Goal: Communication & Community: Answer question/provide support

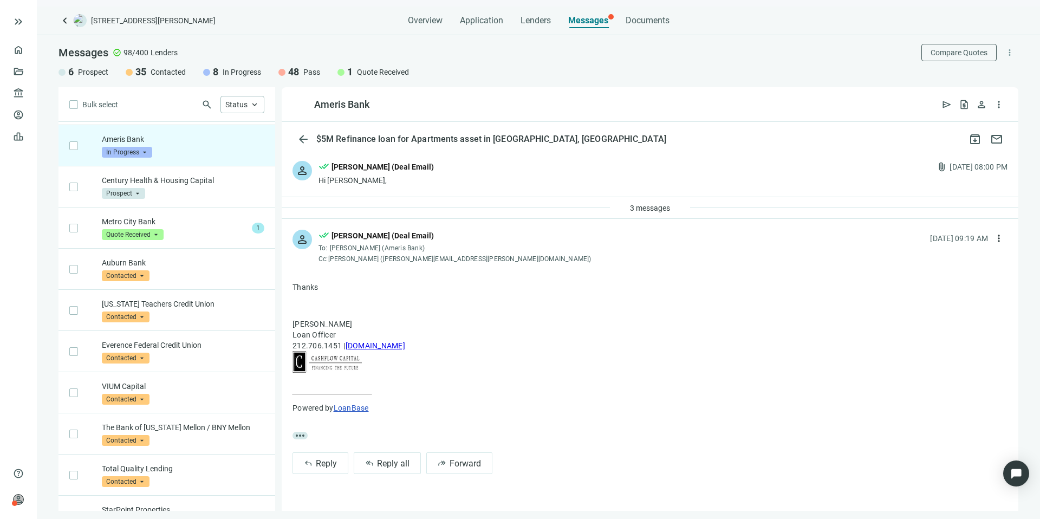
scroll to position [41, 0]
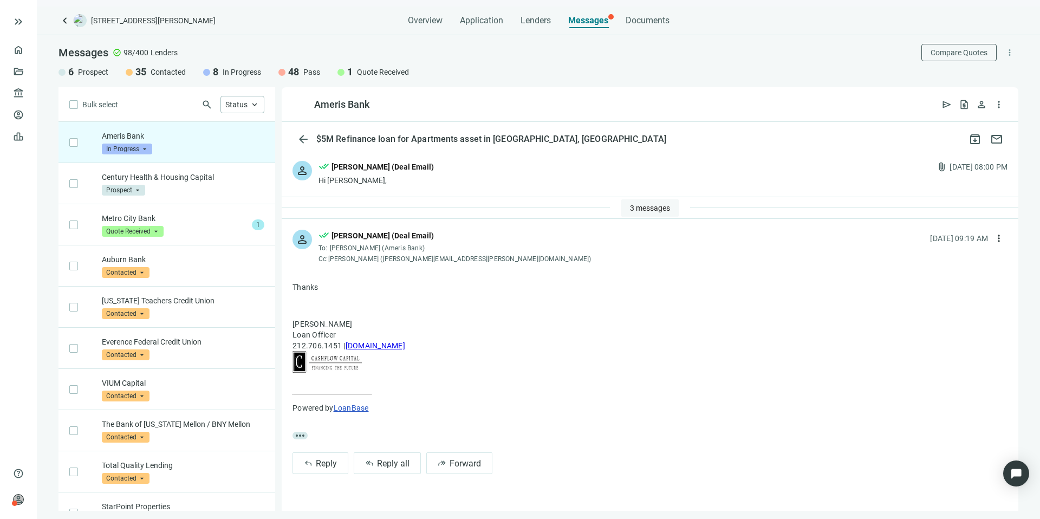
click at [635, 209] on span "3 messages" at bounding box center [650, 208] width 40 height 9
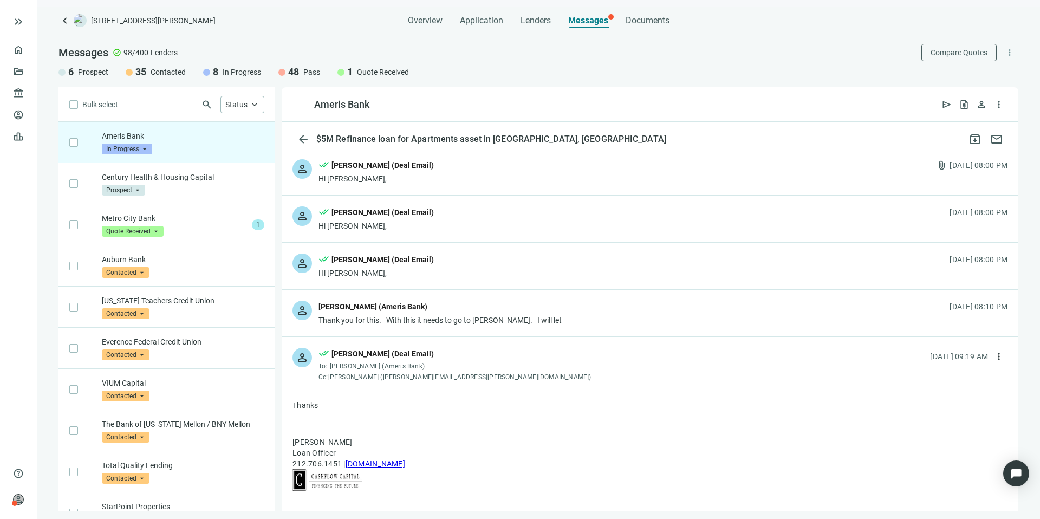
scroll to position [2, 0]
click at [568, 310] on div "person Edward Vaughan (Ameris Bank) Thank you for this. With this it needs to g…" at bounding box center [650, 312] width 737 height 47
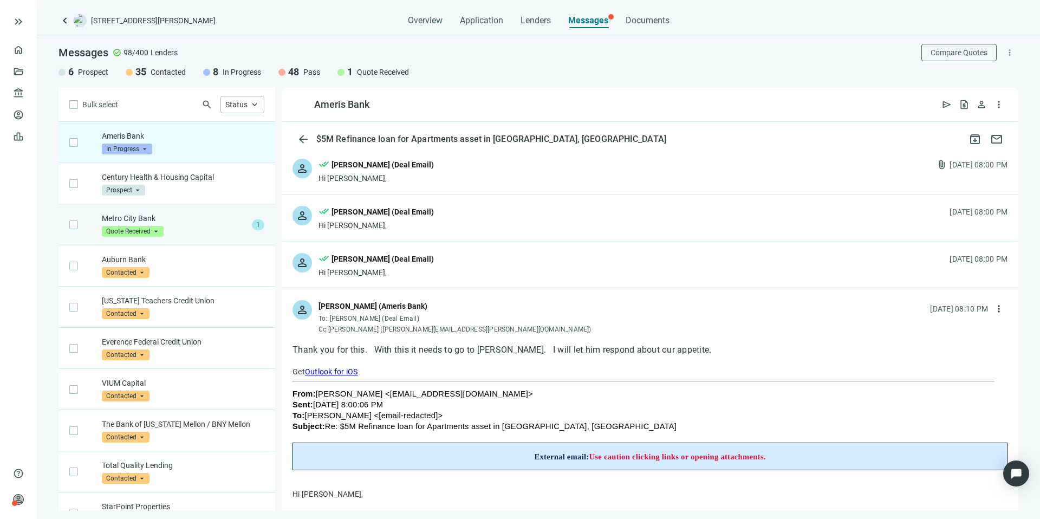
click at [216, 233] on div "Metro City Bank Quote Received arrow_drop_down" at bounding box center [175, 225] width 146 height 24
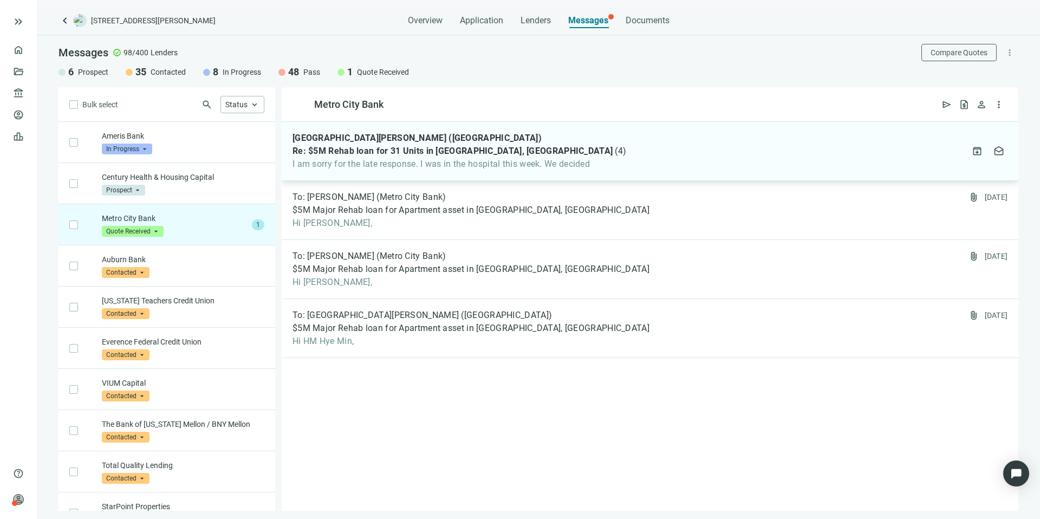
click at [621, 155] on div "HM Hye Min Park (Metro City Bank) Re: $5M Rehab loan for 31 Units in Bessemer, …" at bounding box center [650, 151] width 737 height 59
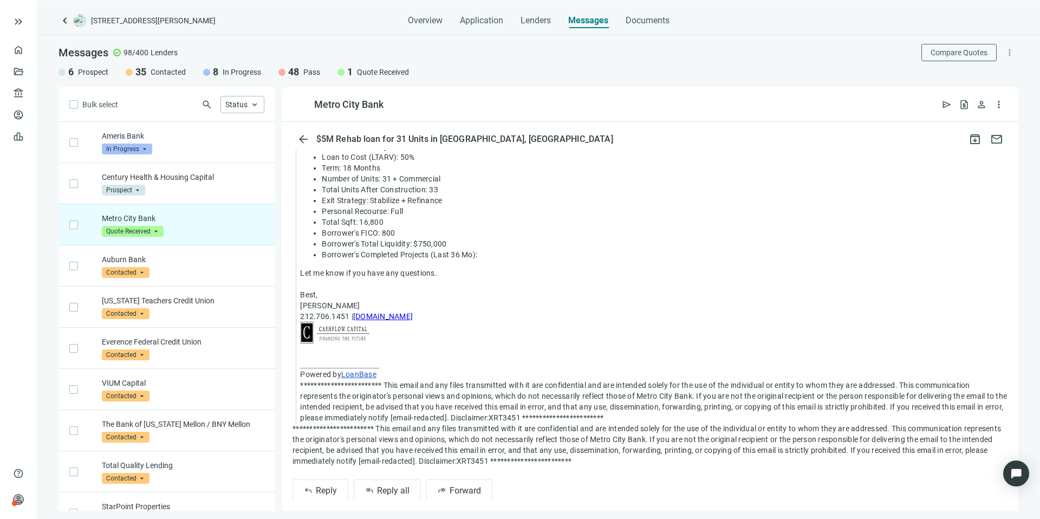
scroll to position [813, 0]
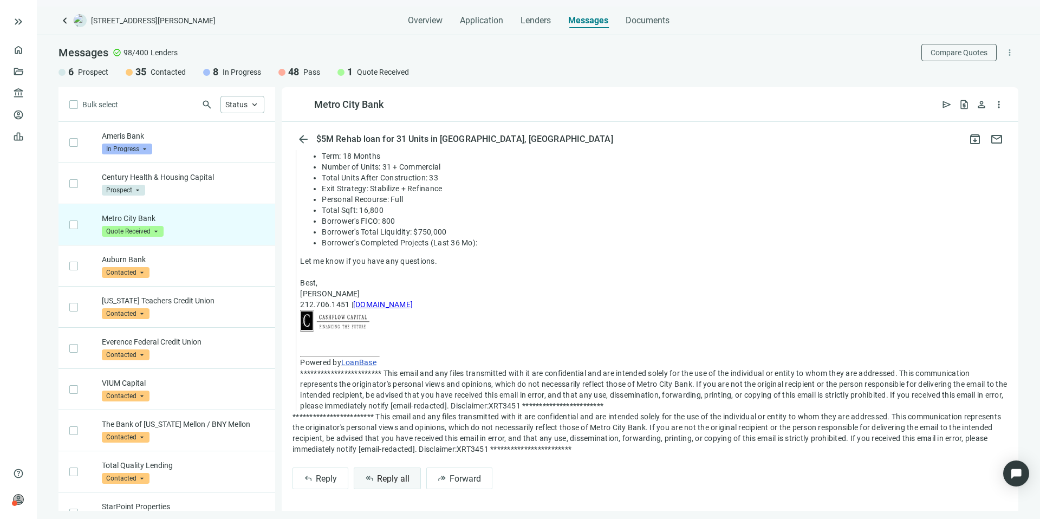
click at [390, 478] on span "Reply all" at bounding box center [393, 478] width 32 height 10
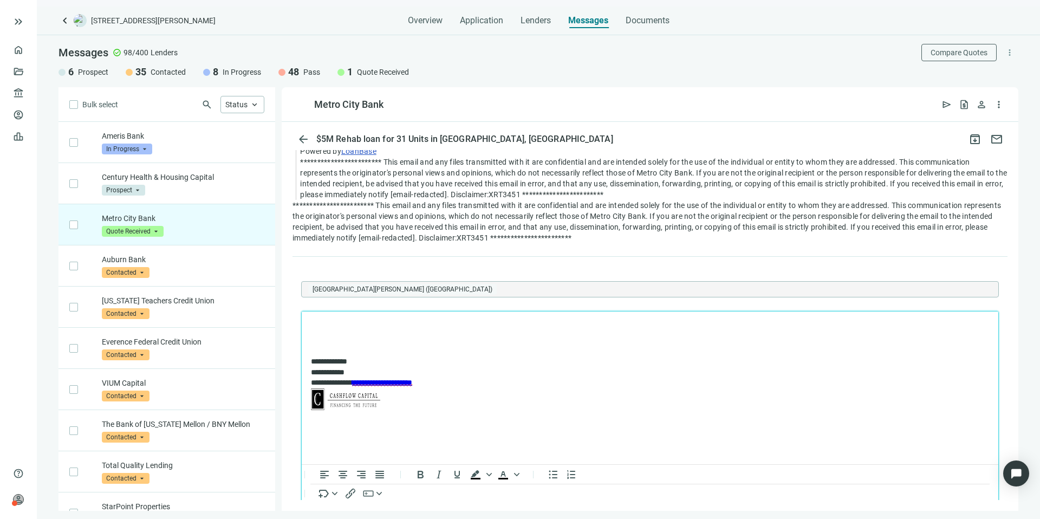
scroll to position [0, 0]
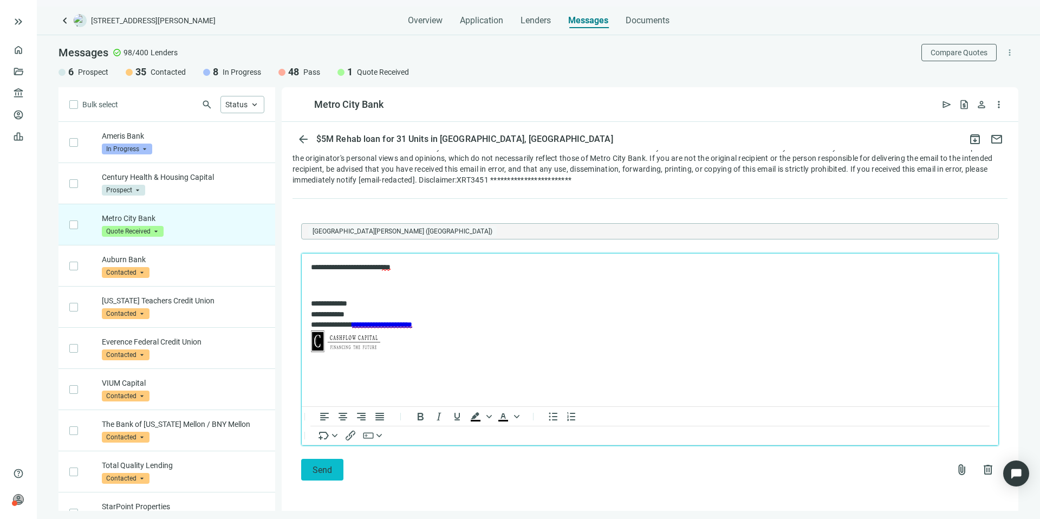
click at [333, 470] on button "Send" at bounding box center [322, 470] width 42 height 22
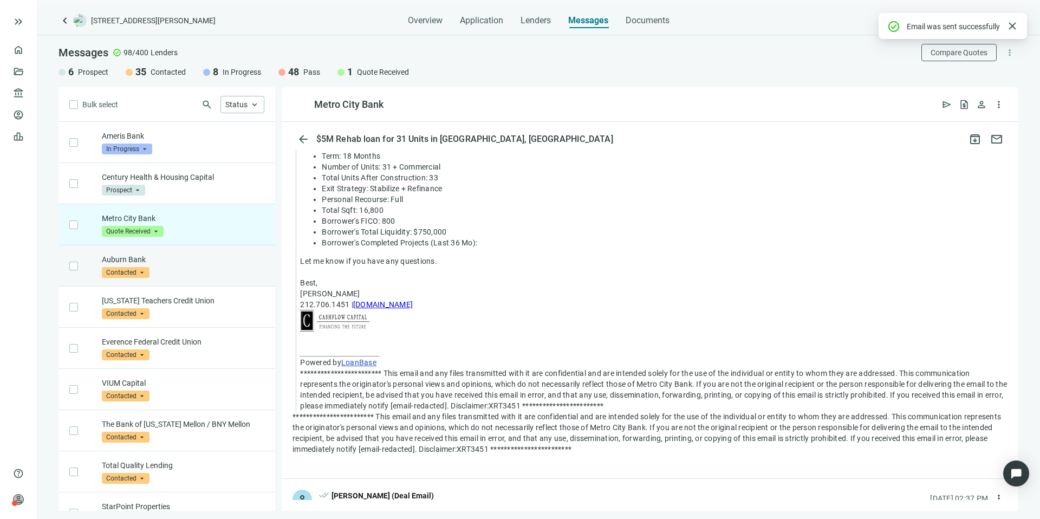
scroll to position [1047, 0]
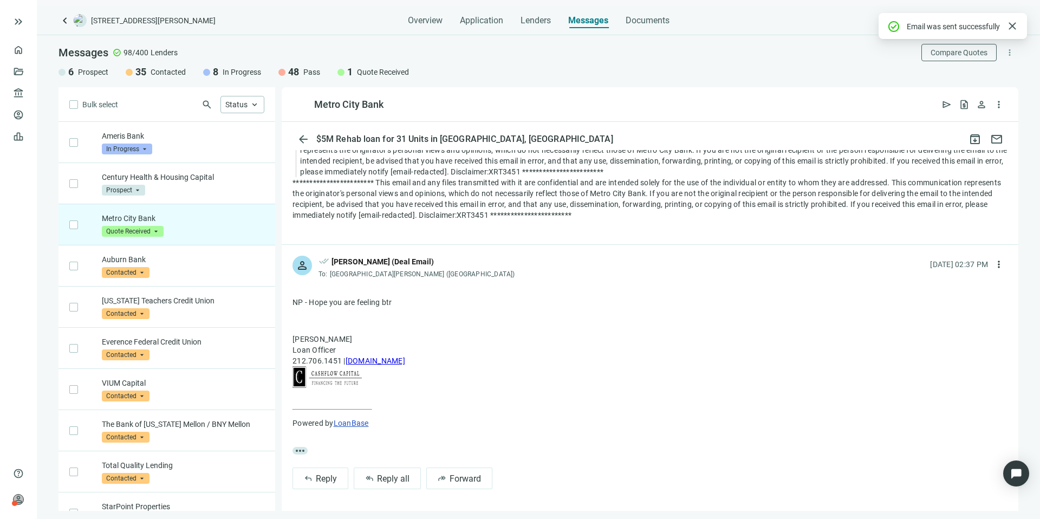
click at [159, 230] on span "Quote Received" at bounding box center [133, 231] width 62 height 11
click at [123, 347] on span "Pass" at bounding box center [124, 348] width 23 height 11
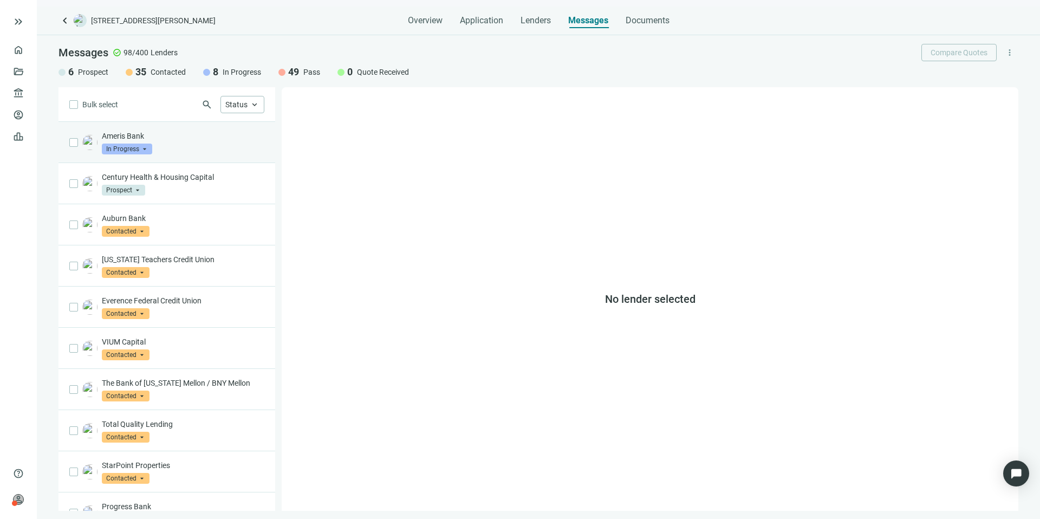
click at [200, 156] on div "Ameris Bank In Progress arrow_drop_down" at bounding box center [166, 142] width 217 height 41
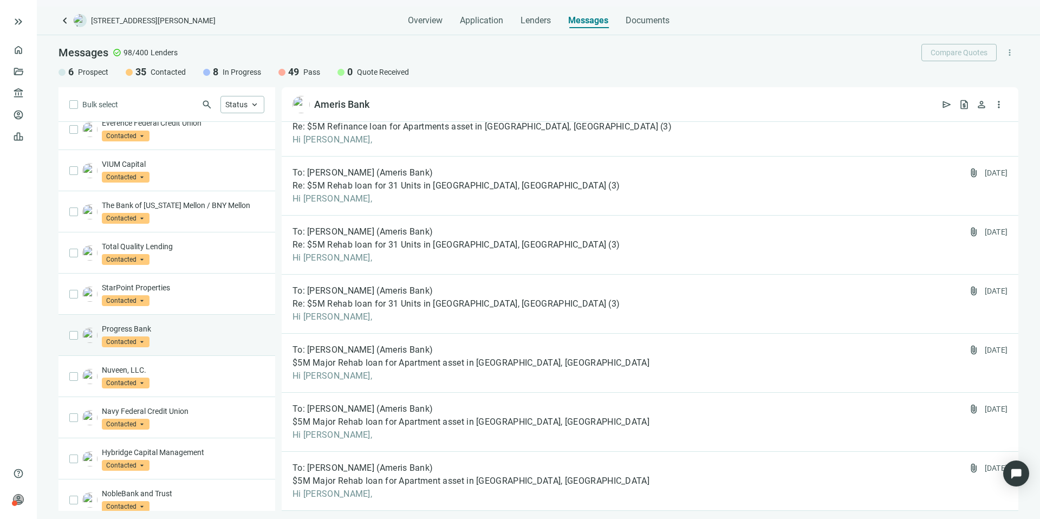
scroll to position [469, 0]
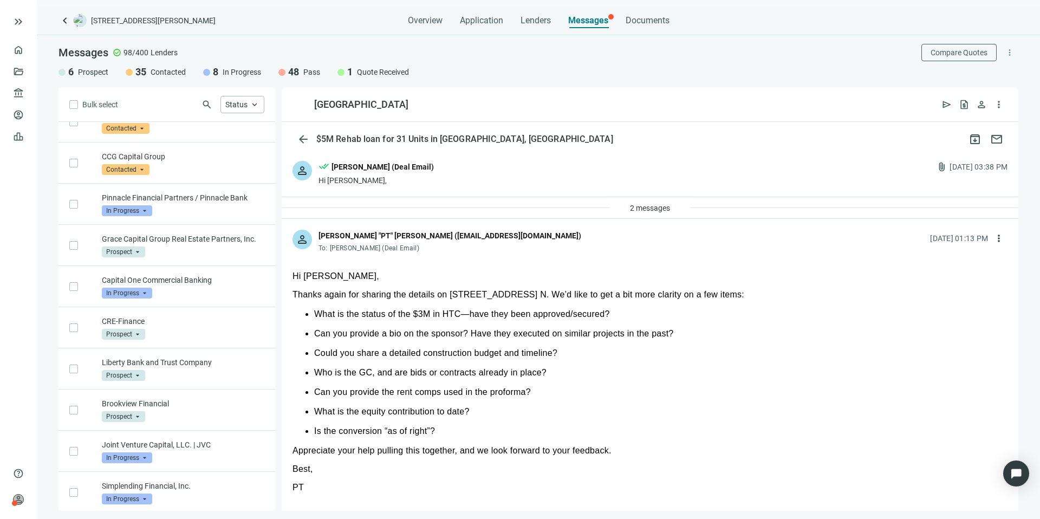
scroll to position [1756, 0]
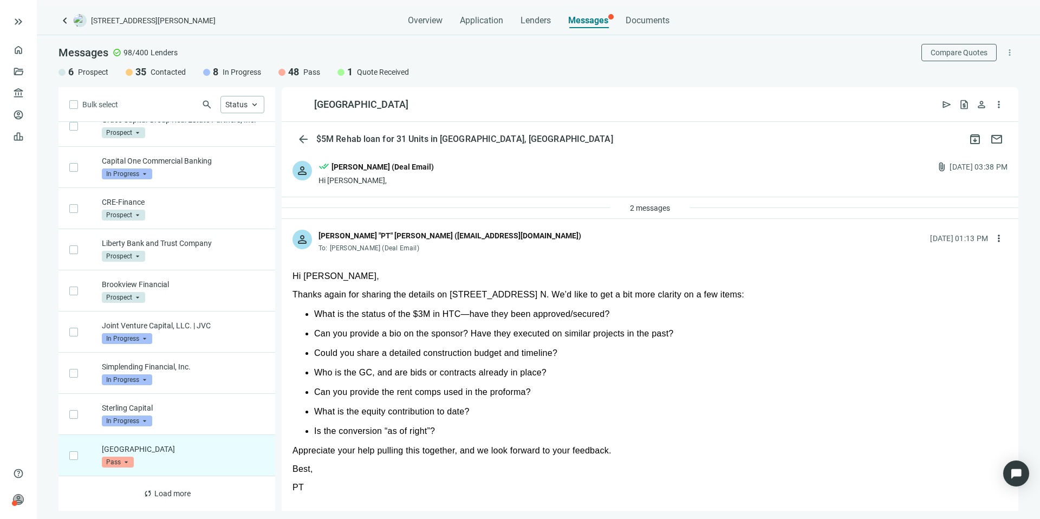
click at [594, 207] on div "2 messages" at bounding box center [650, 208] width 737 height 22
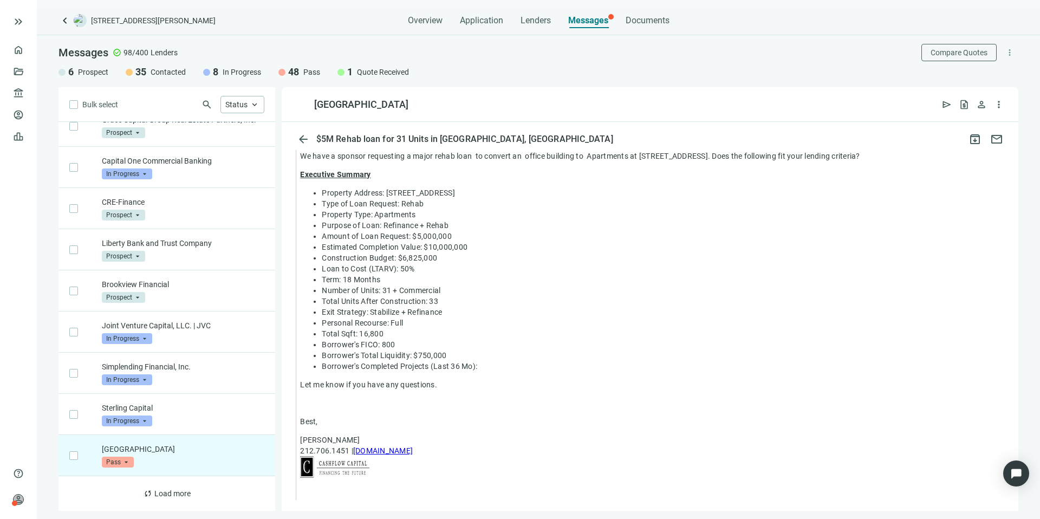
scroll to position [1197, 0]
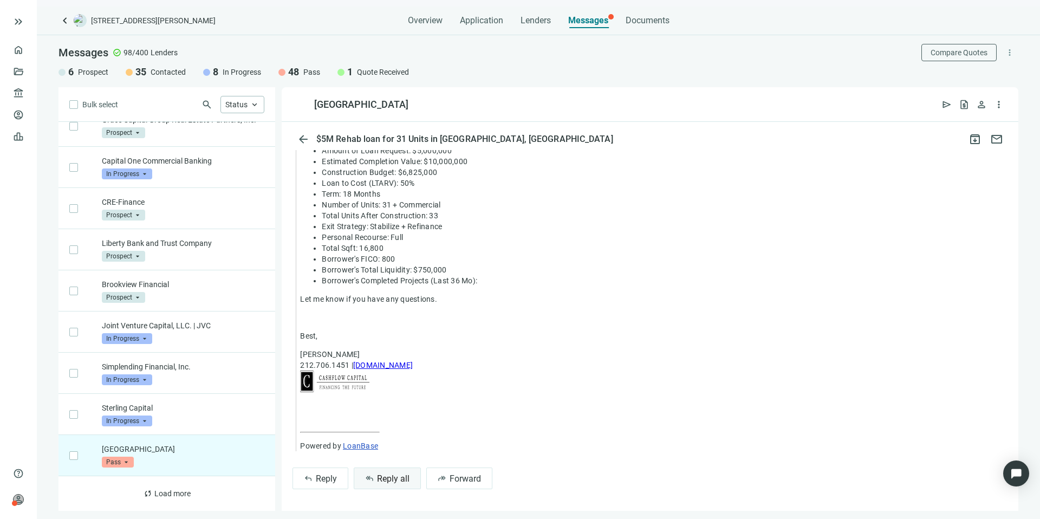
click at [392, 474] on span "Reply all" at bounding box center [393, 478] width 32 height 10
type textarea "**********"
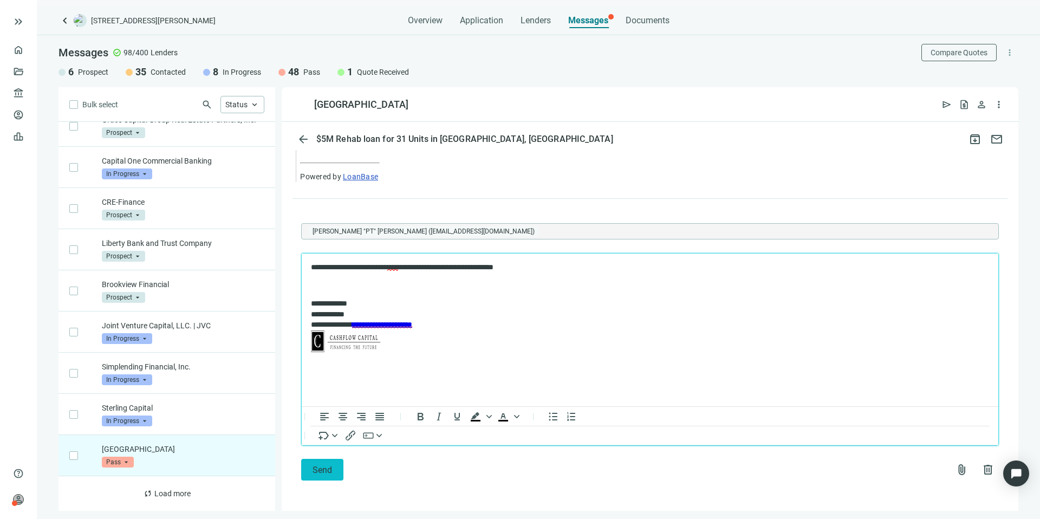
click at [334, 466] on button "Send" at bounding box center [322, 470] width 42 height 22
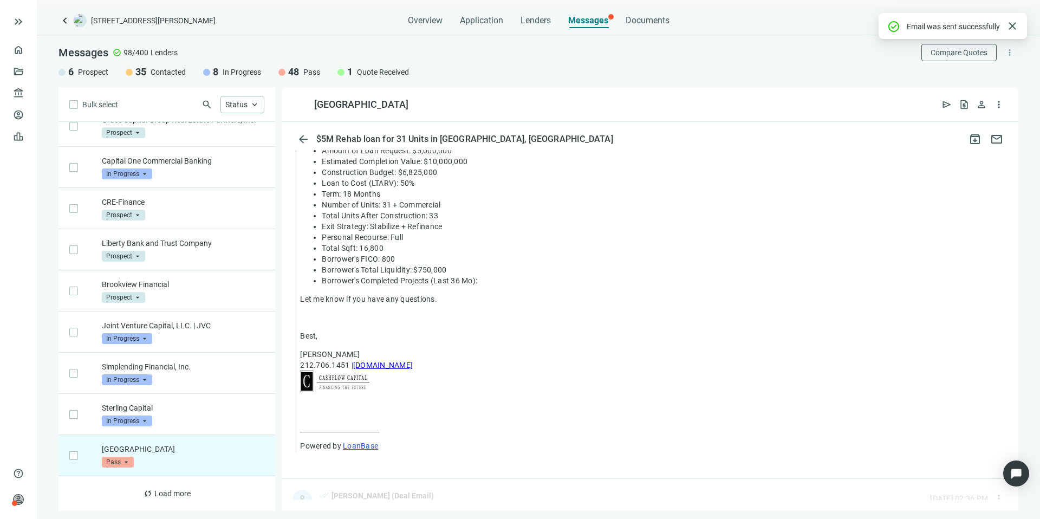
scroll to position [1431, 0]
